Goal: Find specific page/section: Find specific page/section

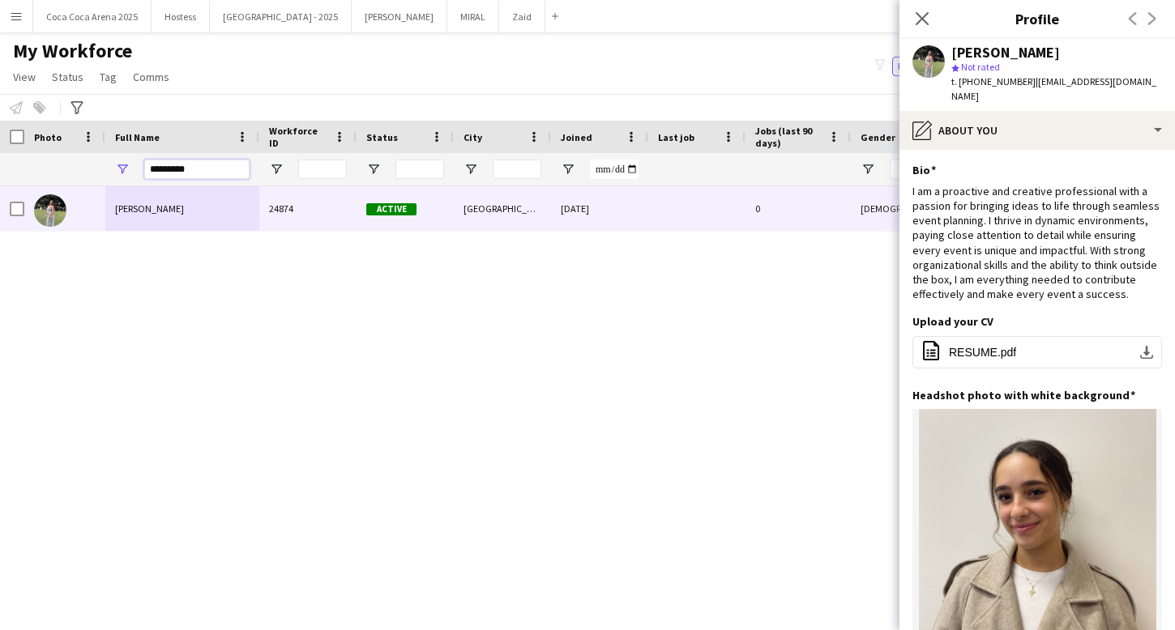
click at [190, 161] on input "*********" at bounding box center [196, 169] width 105 height 19
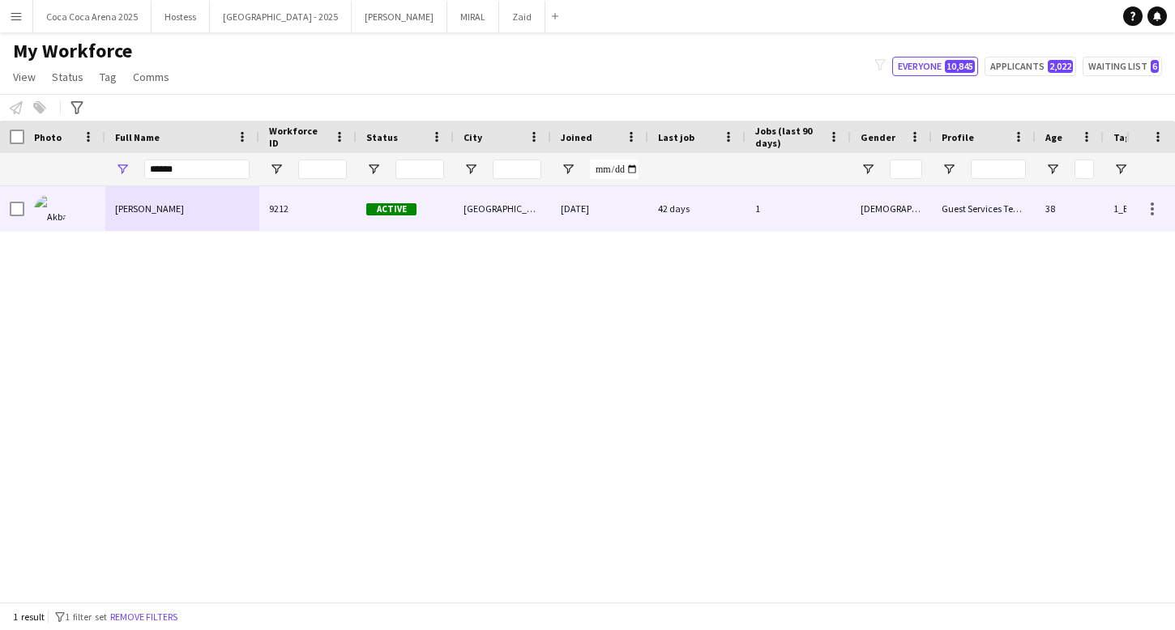
click at [217, 207] on div "[PERSON_NAME]" at bounding box center [182, 208] width 154 height 45
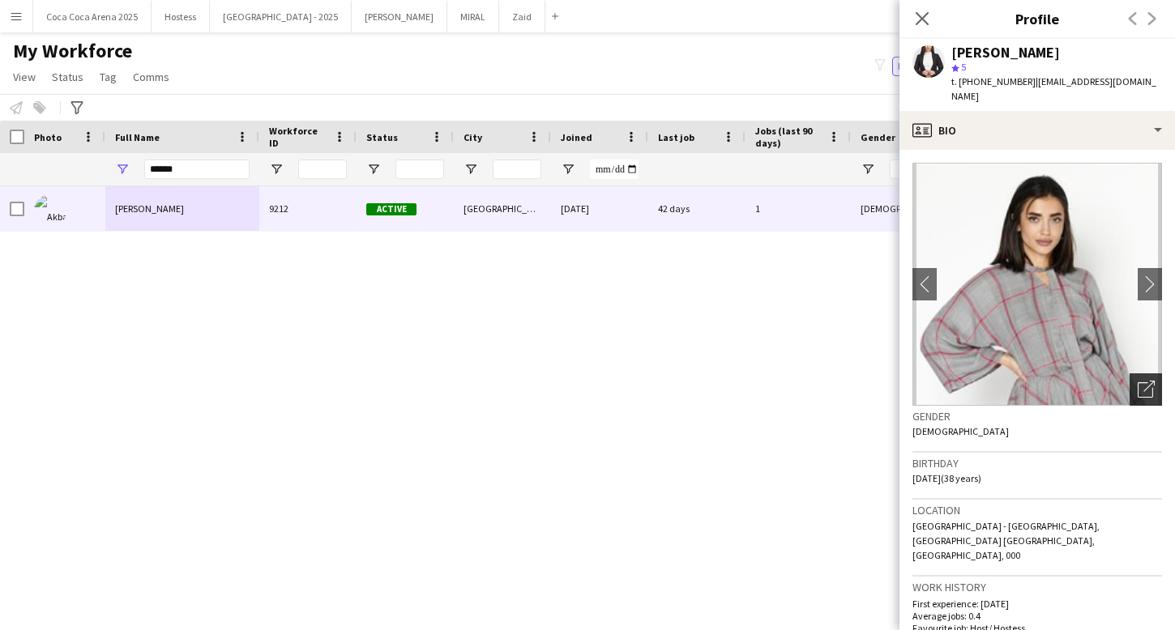
click at [1135, 386] on div "Open photos pop-in" at bounding box center [1145, 389] width 32 height 32
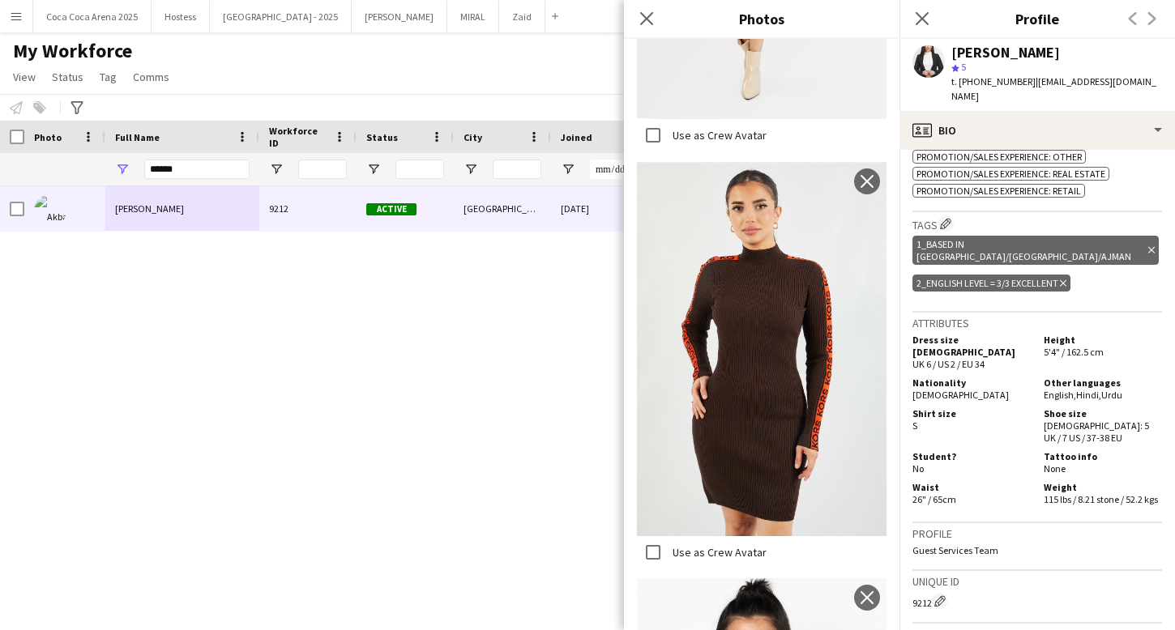
scroll to position [970, 0]
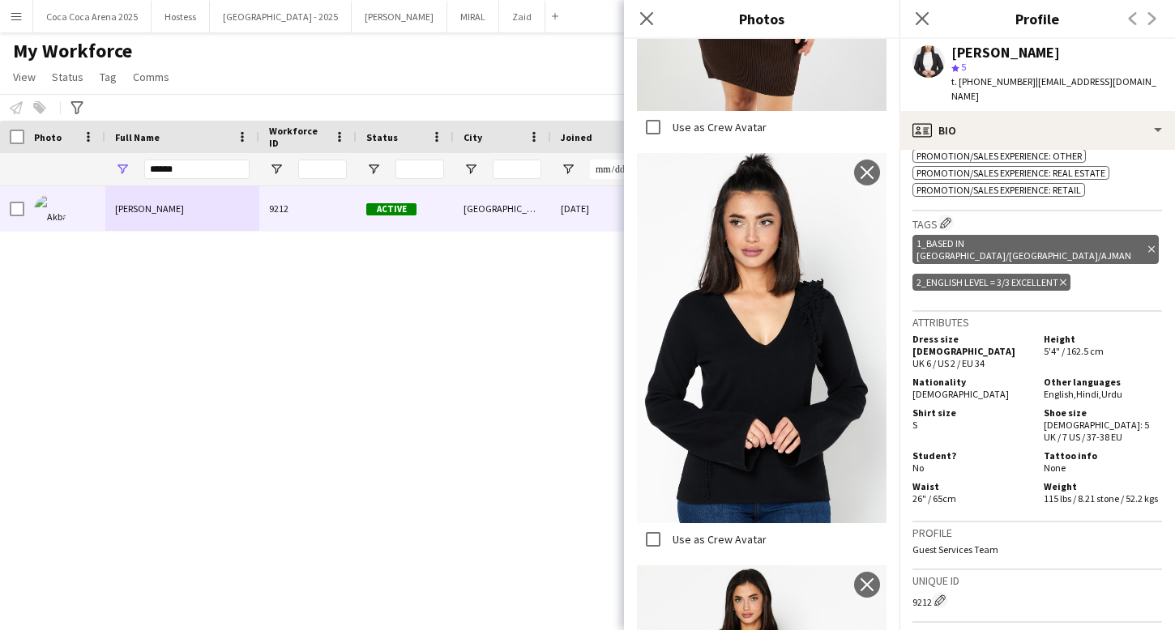
click at [816, 368] on img at bounding box center [761, 338] width 249 height 370
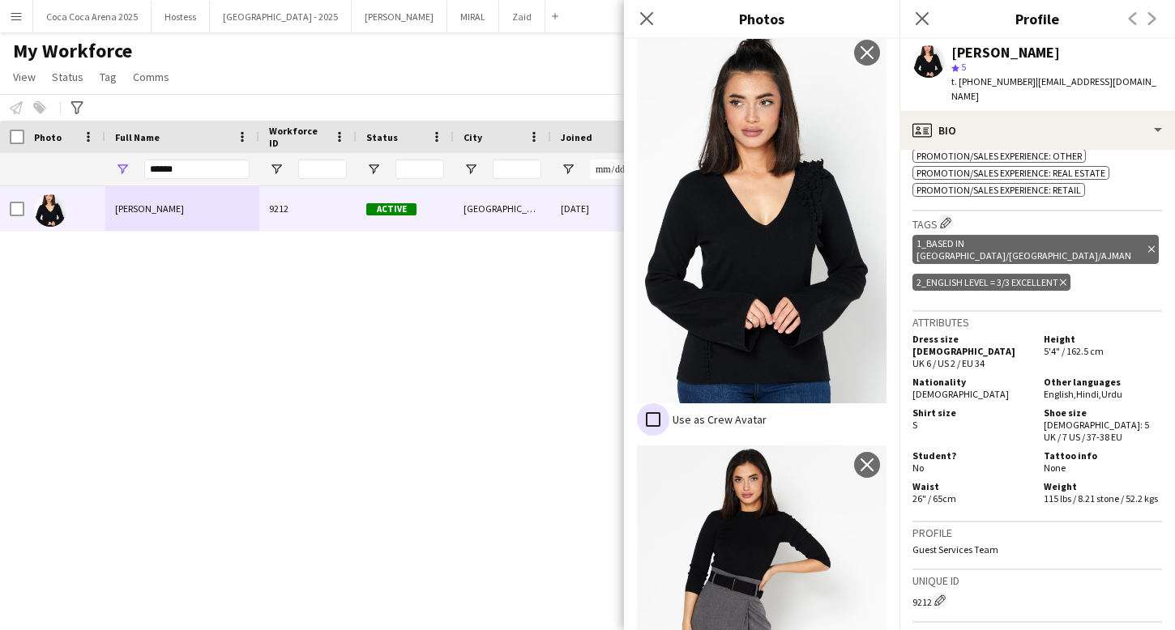
scroll to position [2449, 0]
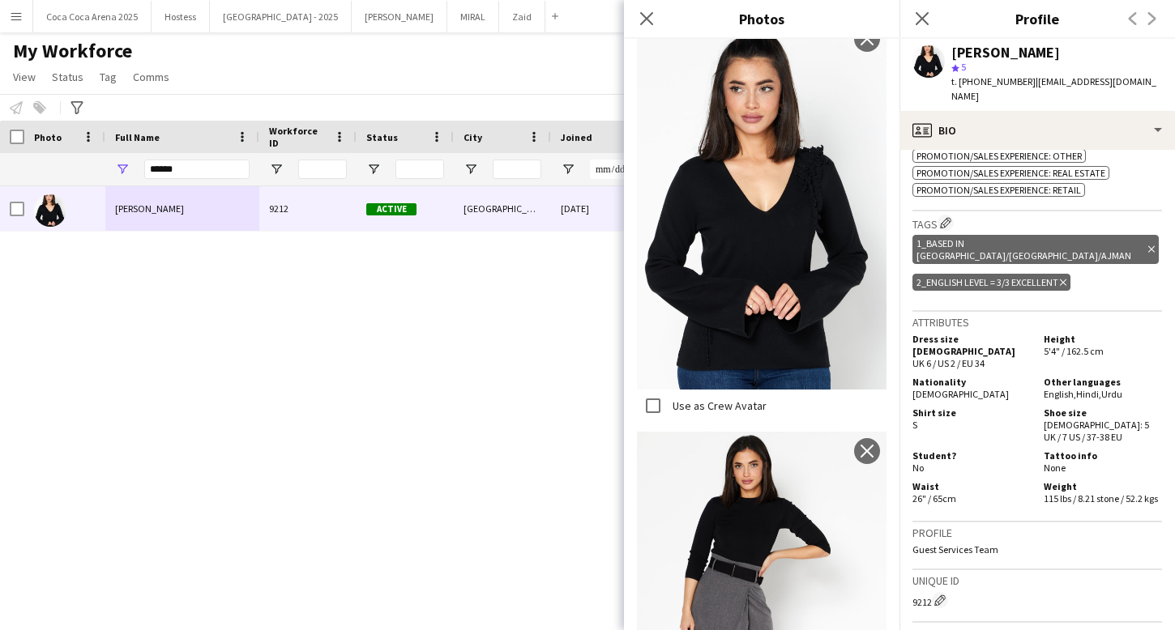
click at [758, 394] on div "Use as Crew Avatar" at bounding box center [702, 406] width 130 height 32
click at [206, 160] on input "******" at bounding box center [196, 169] width 105 height 19
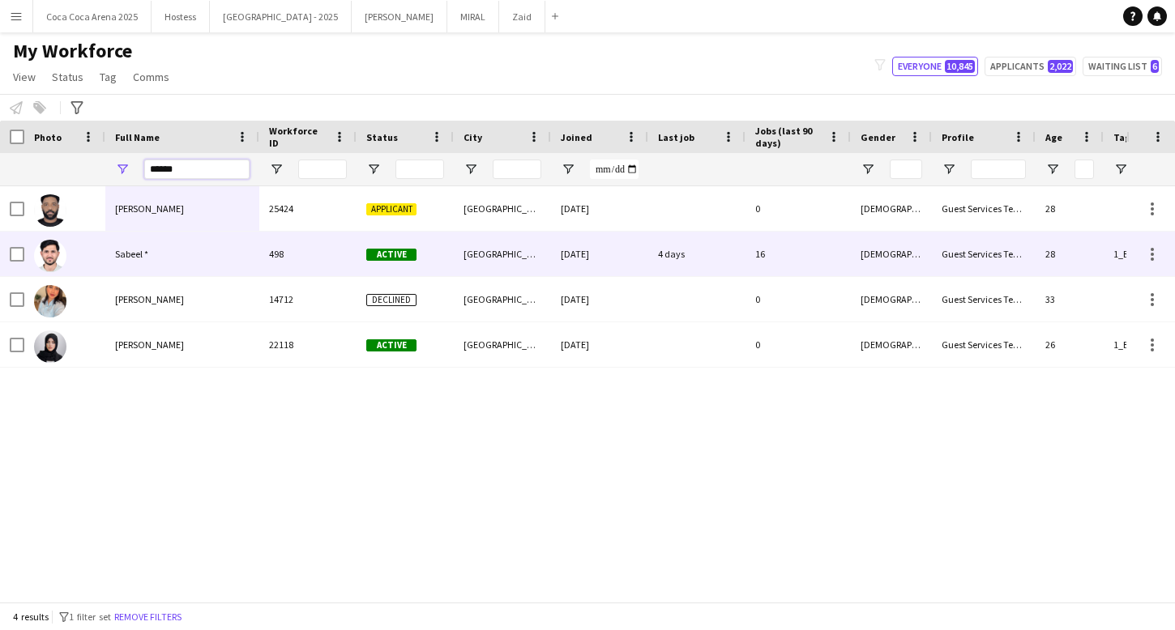
type input "******"
click at [194, 252] on div "Sabeel *" at bounding box center [182, 254] width 154 height 45
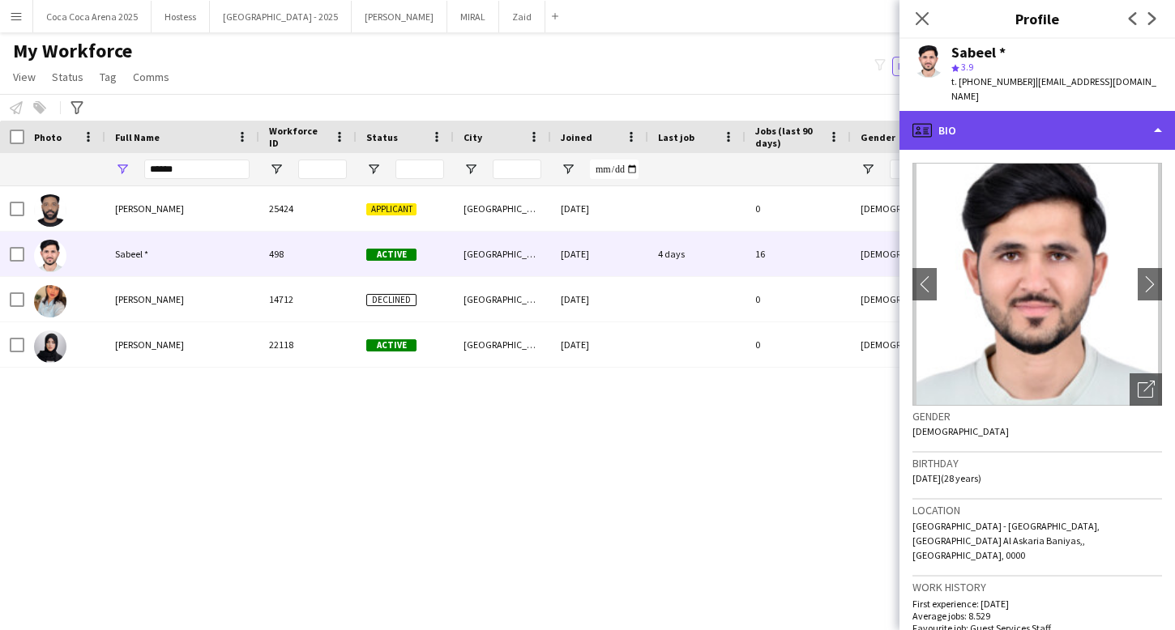
click at [1025, 126] on div "profile Bio" at bounding box center [1036, 130] width 275 height 39
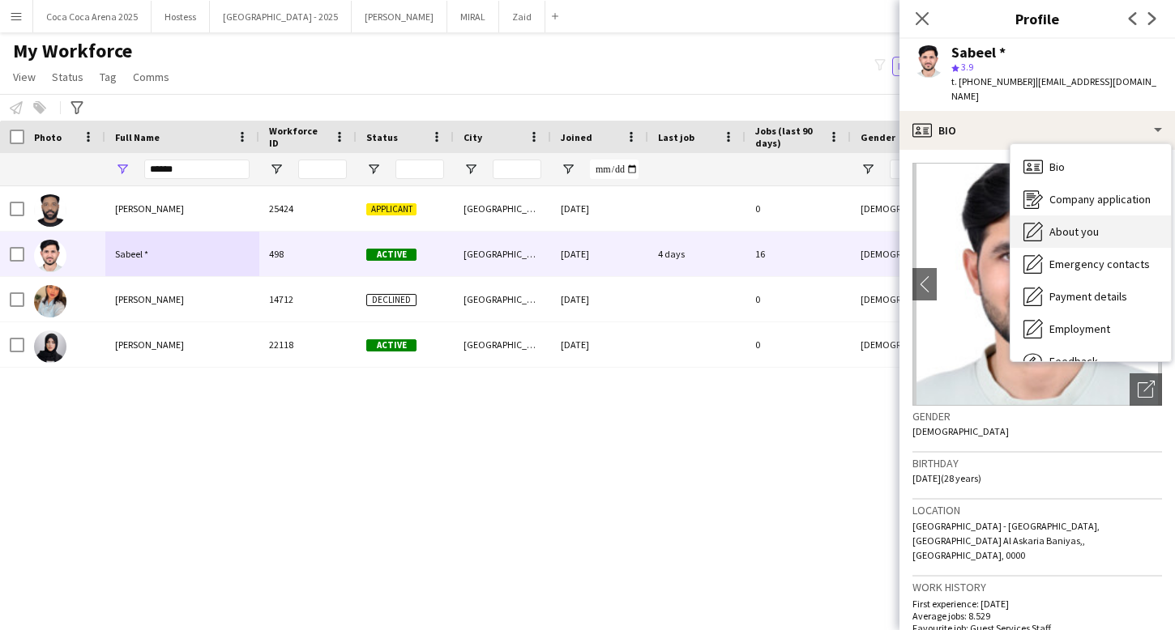
click at [1063, 231] on div "About you About you" at bounding box center [1090, 231] width 160 height 32
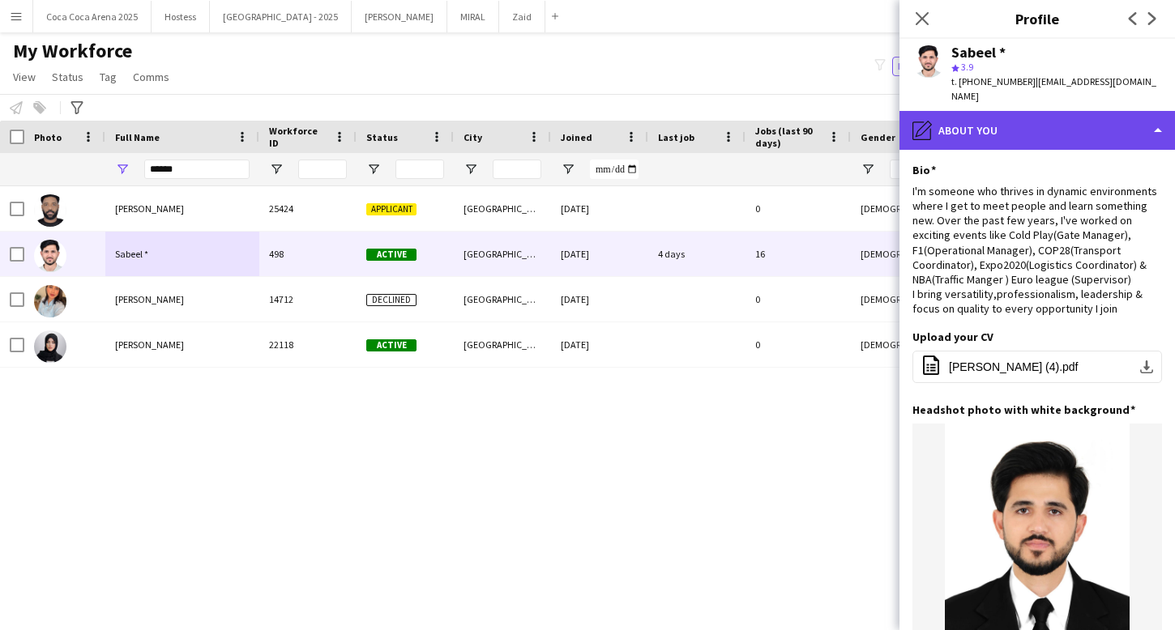
click at [1011, 122] on div "pencil4 About you" at bounding box center [1036, 130] width 275 height 39
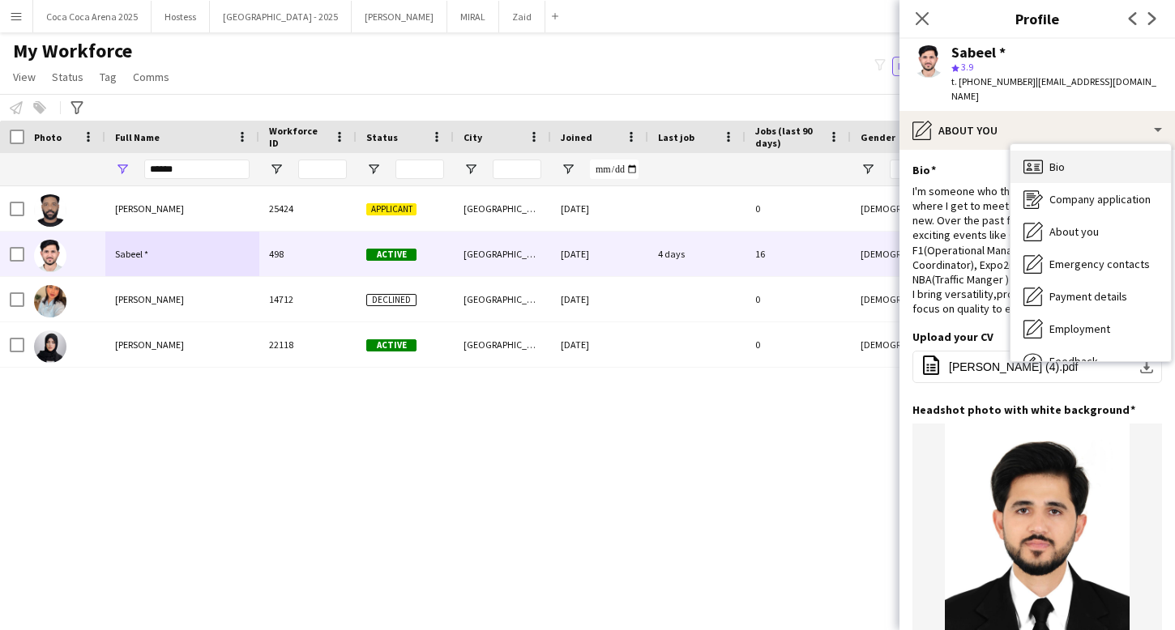
click at [1051, 160] on span "Bio" at bounding box center [1056, 167] width 15 height 15
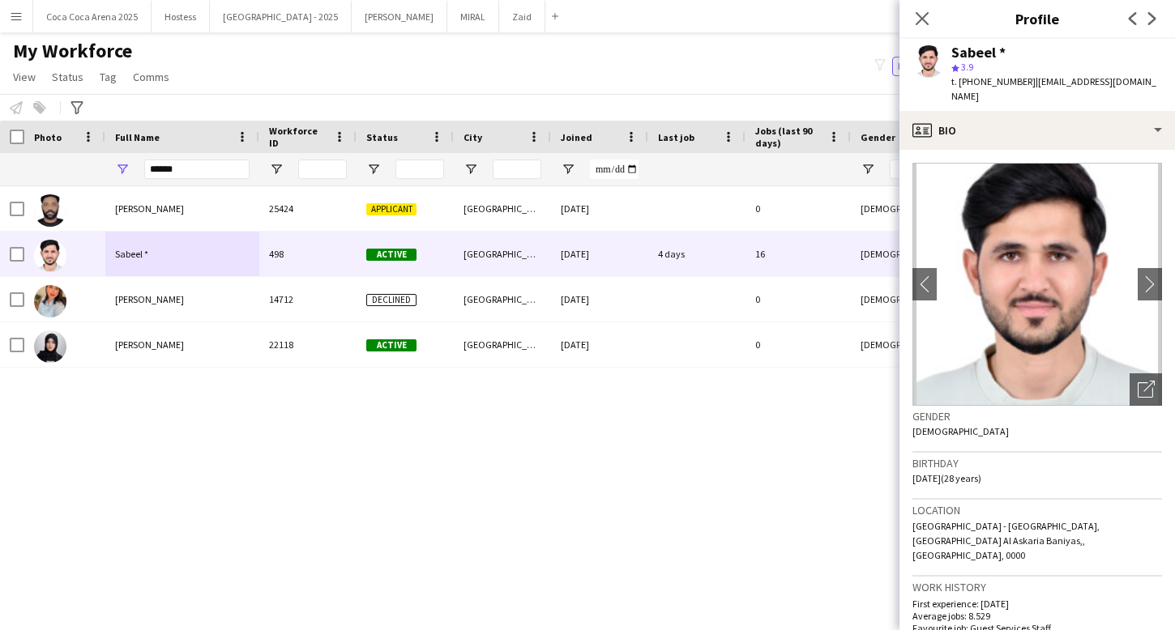
click at [1046, 150] on app-crew-profile-bio "chevron-left chevron-right Open photos pop-in Gender [DEMOGRAPHIC_DATA] Birthda…" at bounding box center [1036, 390] width 275 height 480
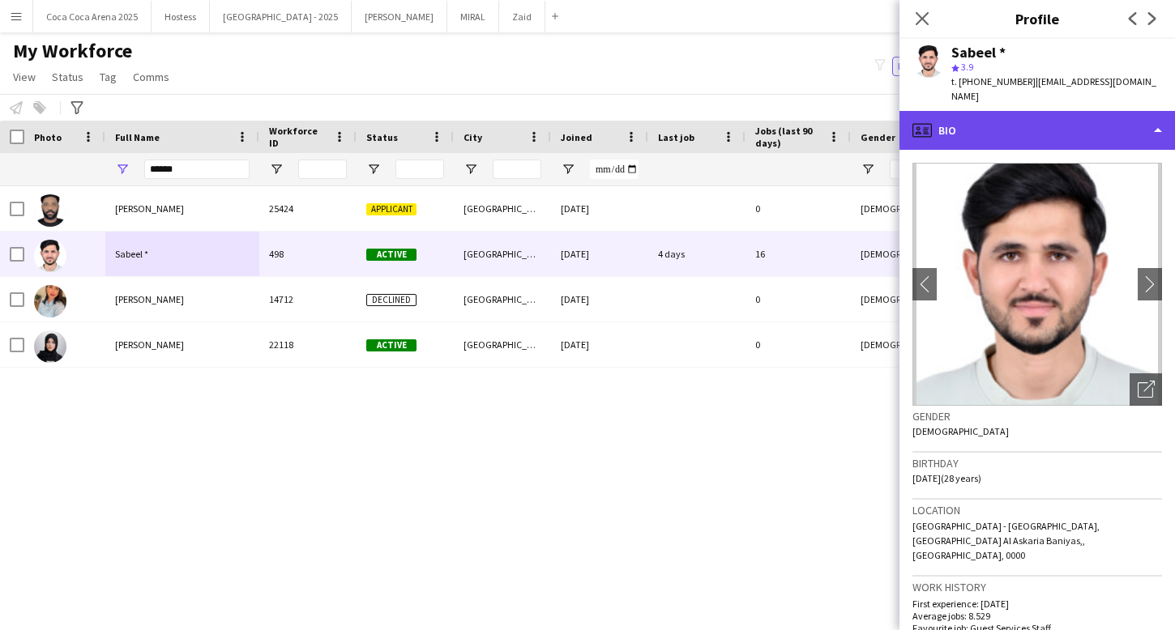
click at [1046, 122] on div "profile Bio" at bounding box center [1036, 130] width 275 height 39
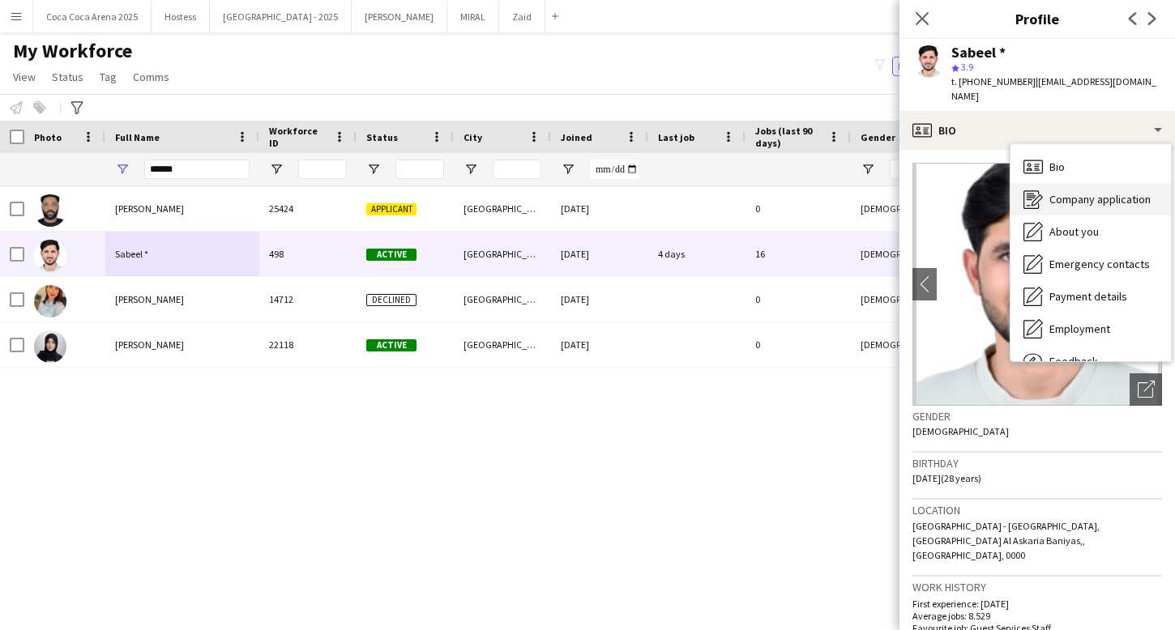
click at [1072, 192] on span "Company application" at bounding box center [1099, 199] width 101 height 15
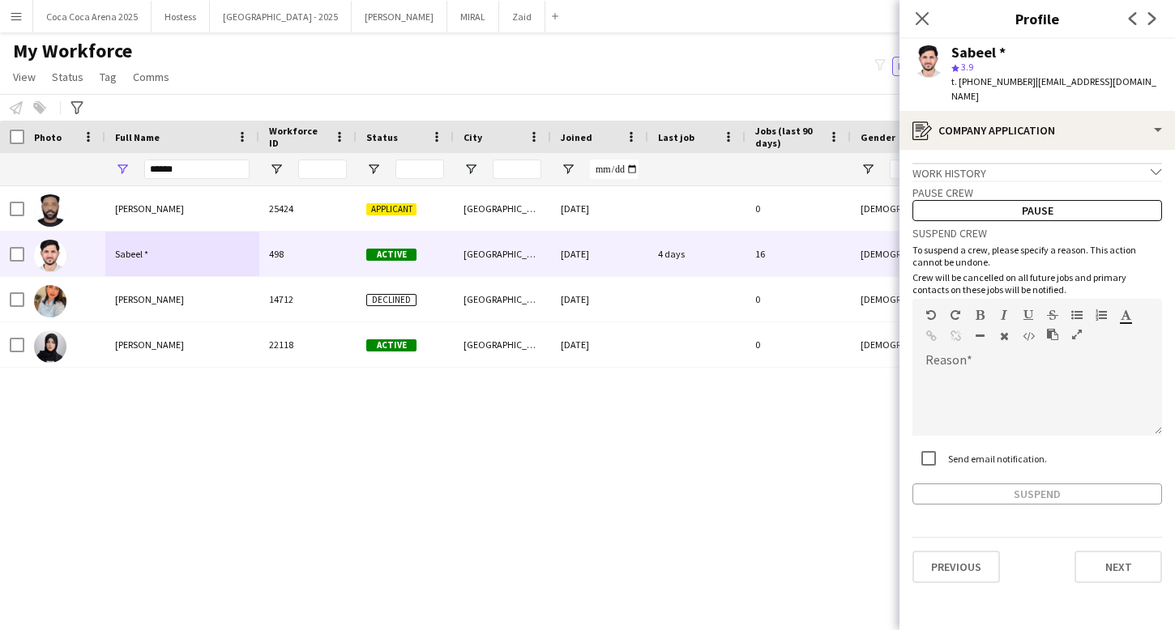
click at [1043, 163] on div "Work history chevron-down" at bounding box center [1036, 172] width 249 height 18
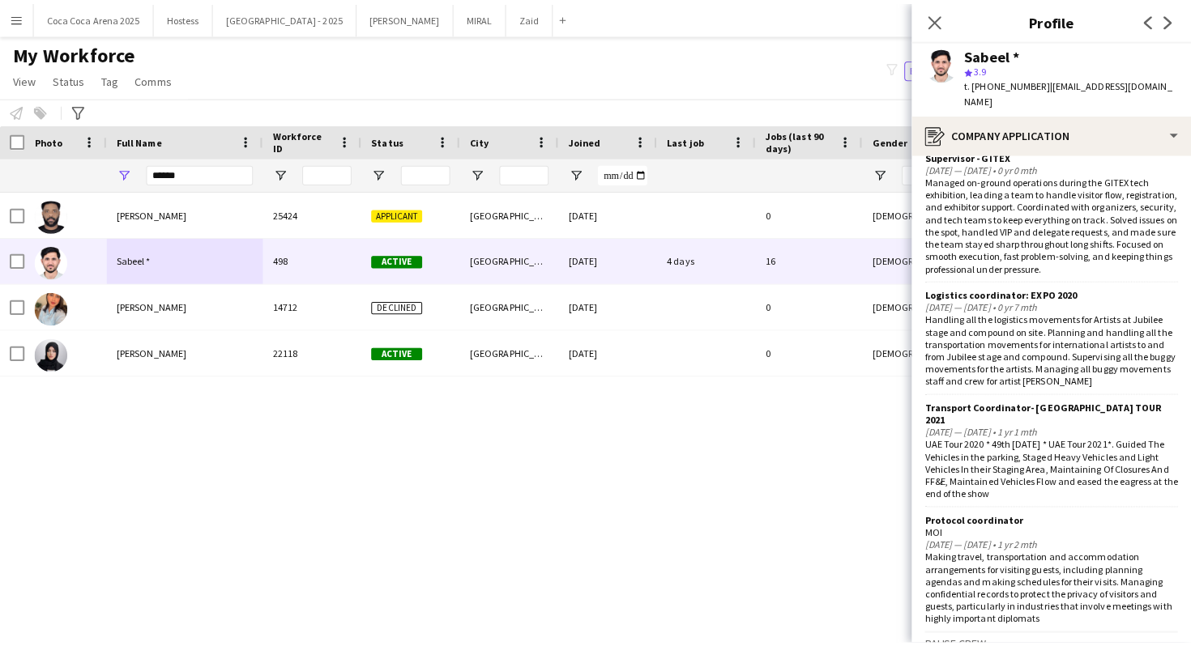
scroll to position [1499, 0]
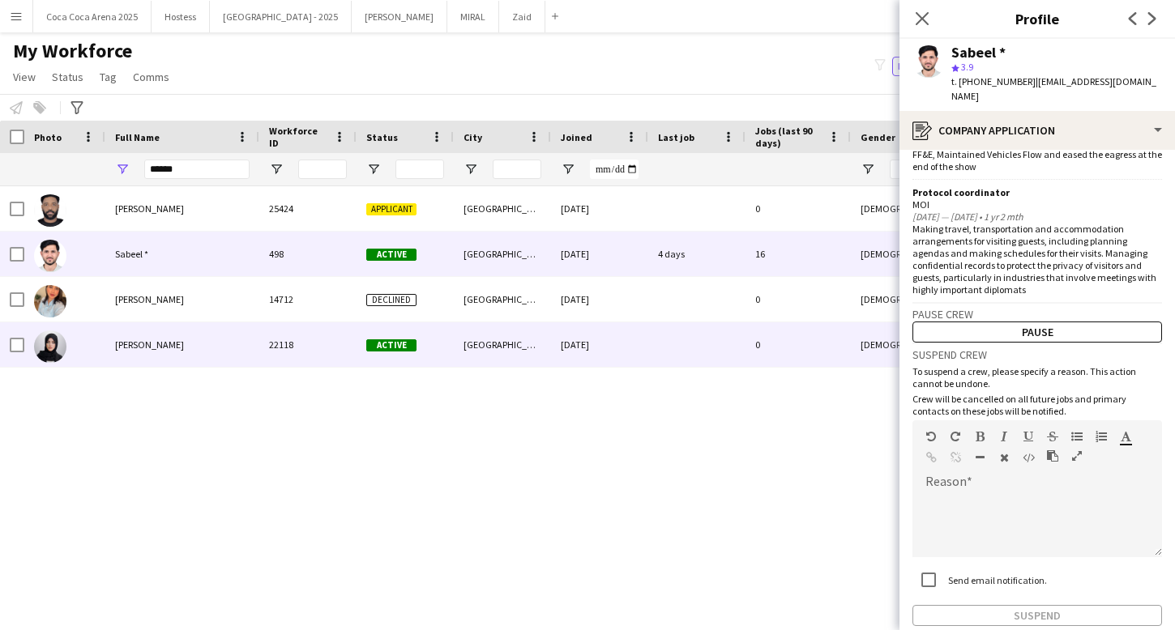
click at [517, 359] on div "[GEOGRAPHIC_DATA]" at bounding box center [502, 344] width 97 height 45
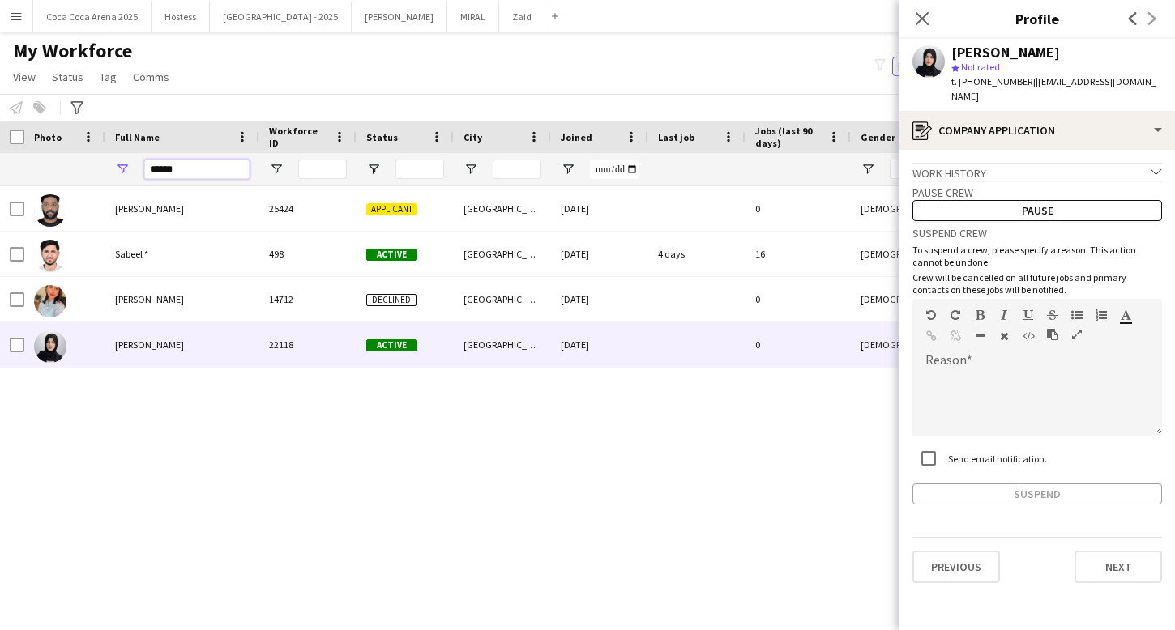
click at [190, 168] on input "******" at bounding box center [196, 169] width 105 height 19
